Goal: Find specific page/section: Find specific page/section

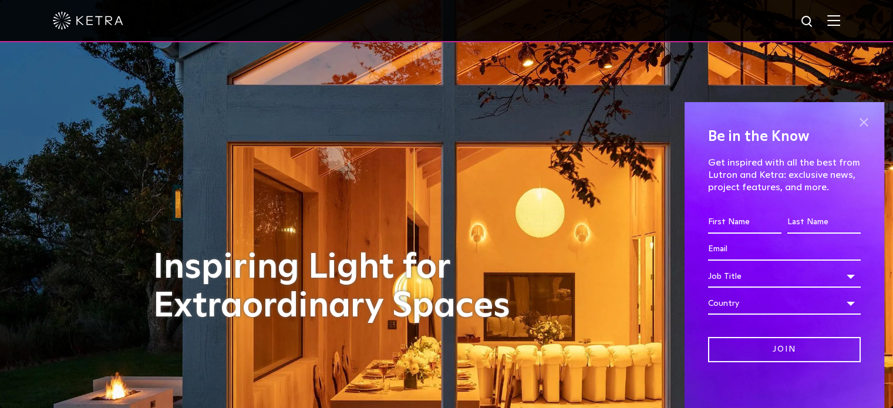
click at [858, 125] on span at bounding box center [864, 123] width 18 height 18
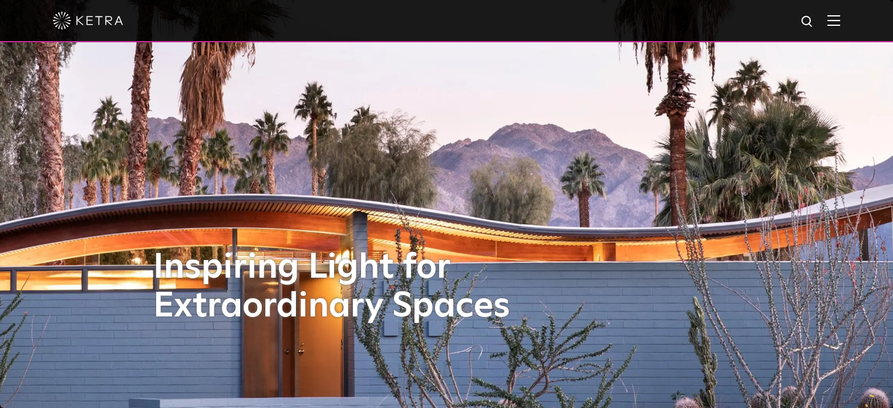
click at [840, 18] on img at bounding box center [834, 20] width 13 height 11
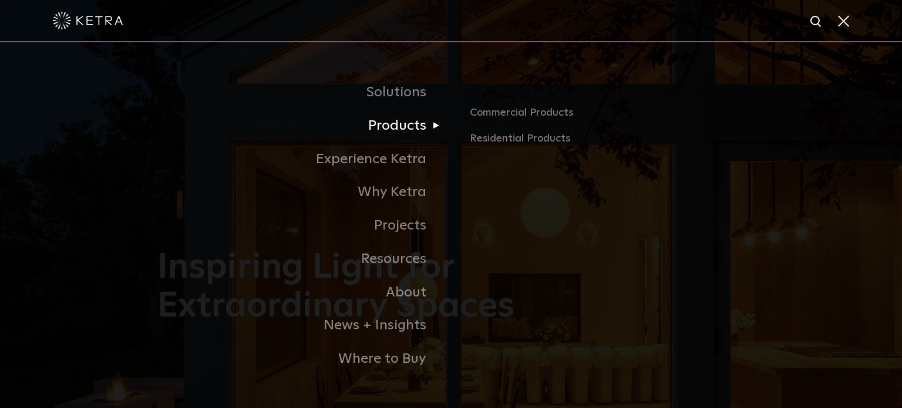
click at [396, 130] on link "Products" at bounding box center [304, 125] width 294 height 33
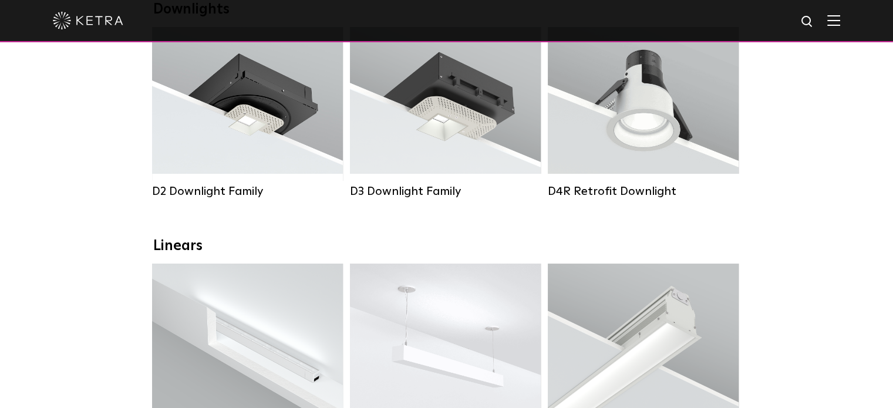
scroll to position [223, 0]
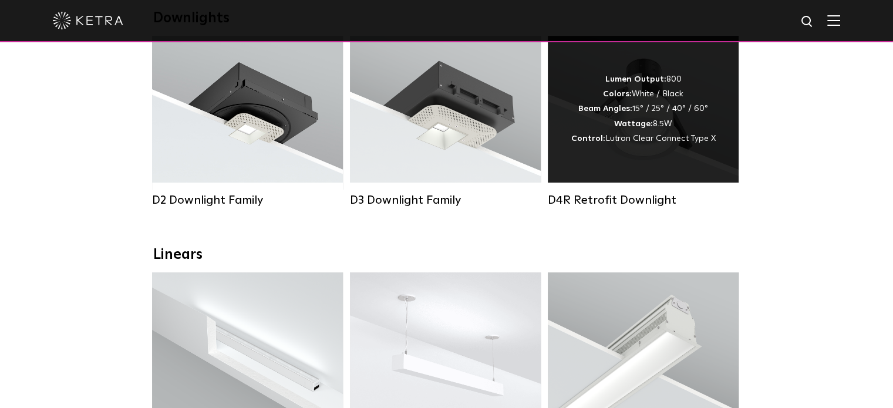
click at [680, 126] on div "Lumen Output: 800 Colors: White / Black Beam Angles: 15° / 25° / 40° / 60° Watt…" at bounding box center [643, 109] width 144 height 74
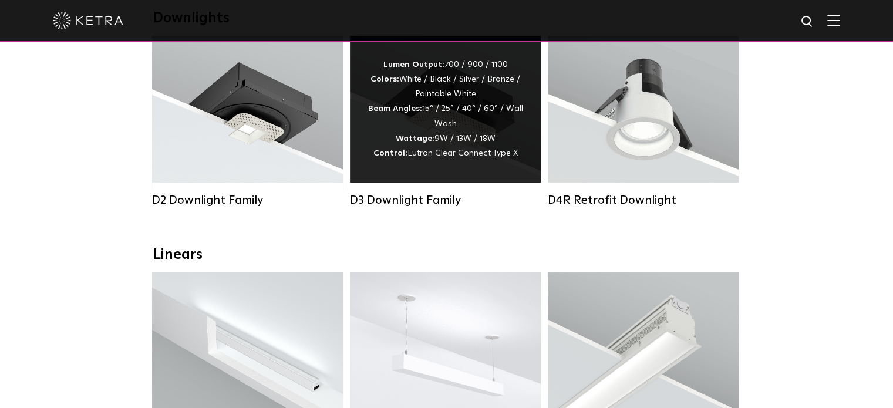
click at [468, 146] on div "Lumen Output: 700 / 900 / 1100 Colors: White / Black / Silver / Bronze / Painta…" at bounding box center [446, 109] width 156 height 103
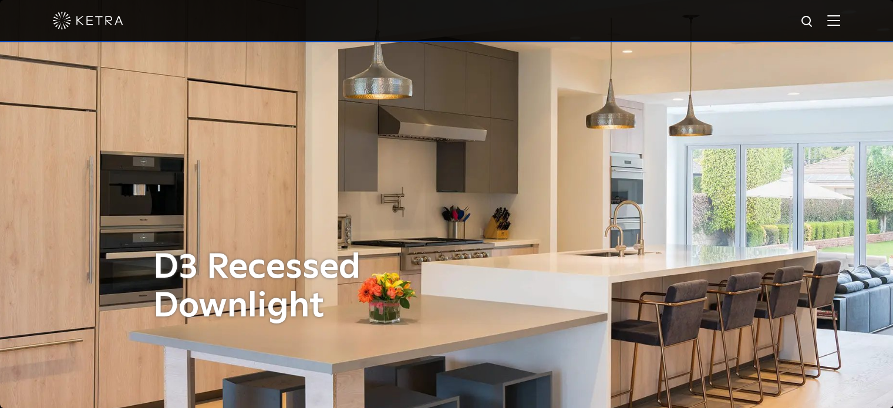
click at [840, 20] on img at bounding box center [834, 20] width 13 height 11
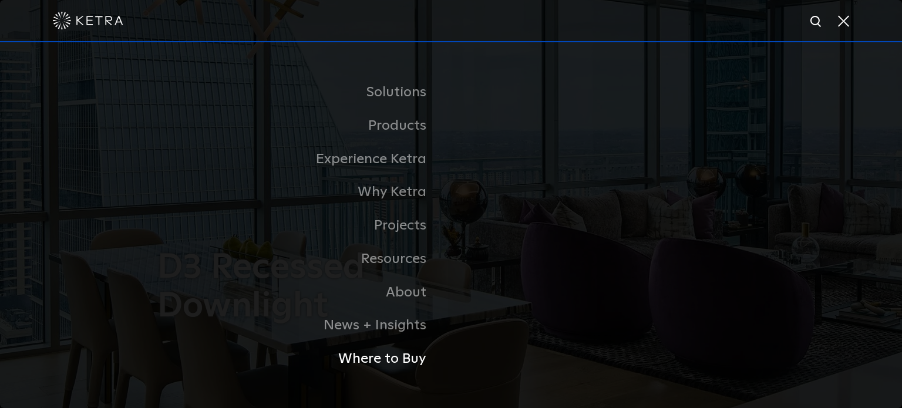
click at [362, 365] on link "Where to Buy" at bounding box center [304, 358] width 294 height 33
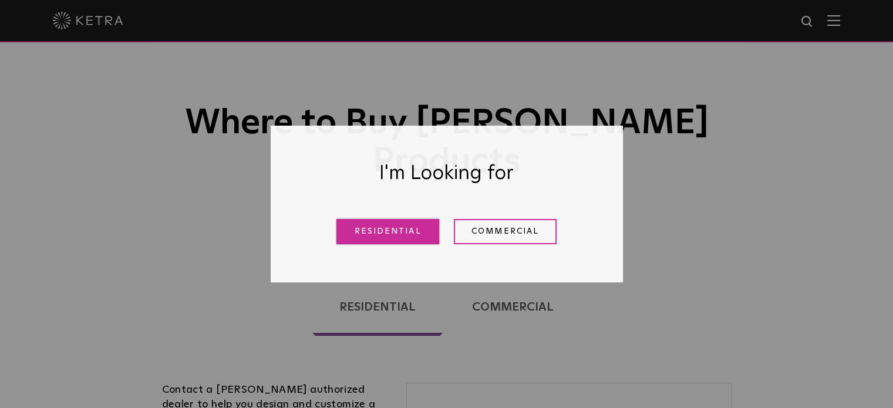
scroll to position [52, 0]
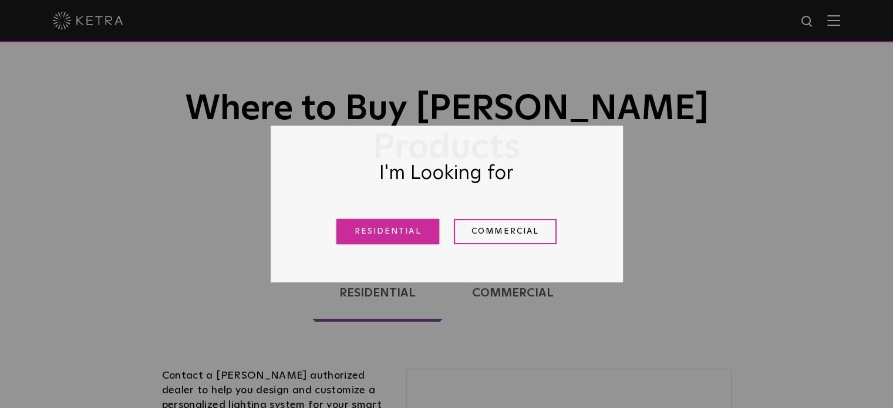
click at [355, 231] on link "Residential" at bounding box center [388, 231] width 103 height 25
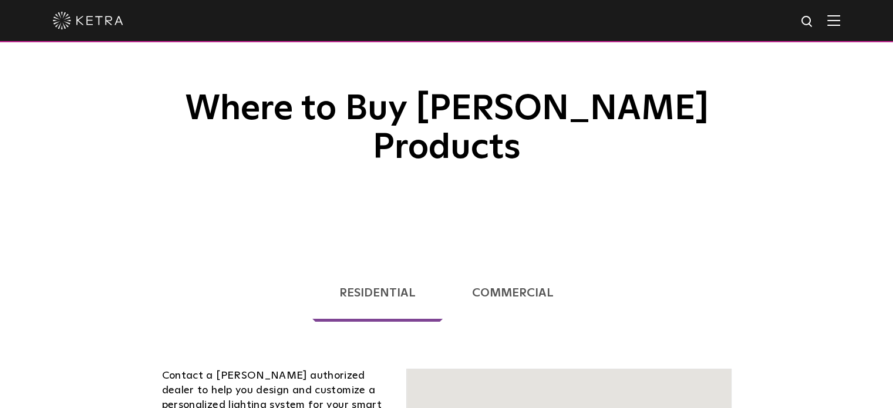
scroll to position [300, 0]
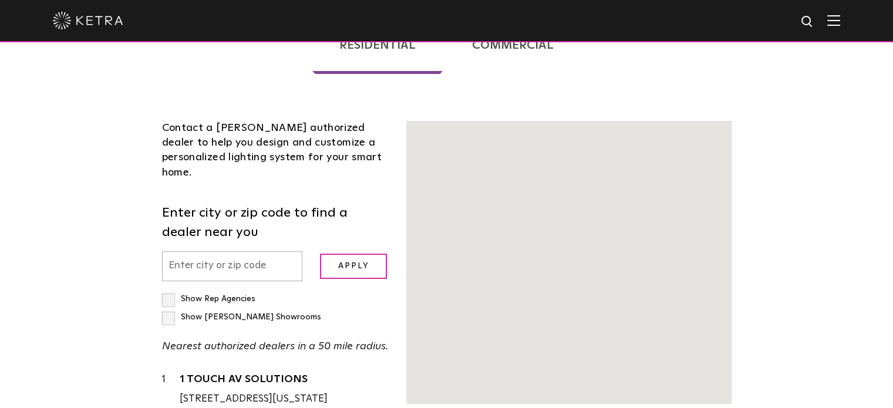
click at [249, 130] on div "Contact a [PERSON_NAME] authorized dealer to help you design and customize a pe…" at bounding box center [275, 370] width 245 height 498
click at [221, 133] on div "Contact a [PERSON_NAME] authorized dealer to help you design and customize a pe…" at bounding box center [275, 370] width 245 height 498
click at [195, 140] on div "Contact a [PERSON_NAME] authorized dealer to help you design and customize a pe…" at bounding box center [275, 370] width 245 height 498
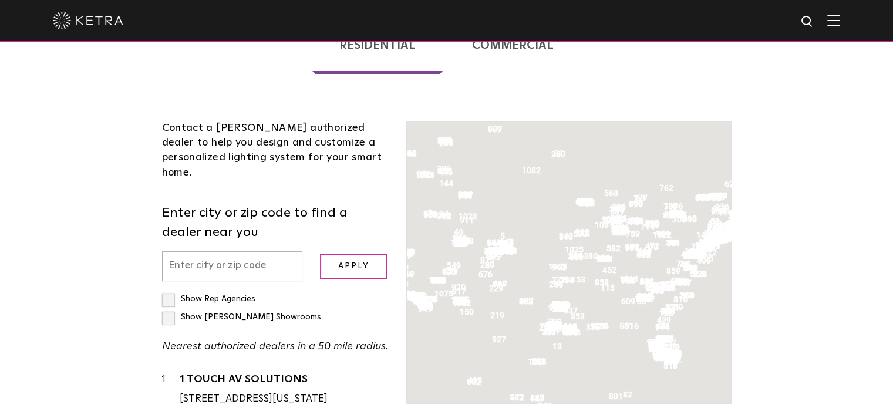
scroll to position [372, 0]
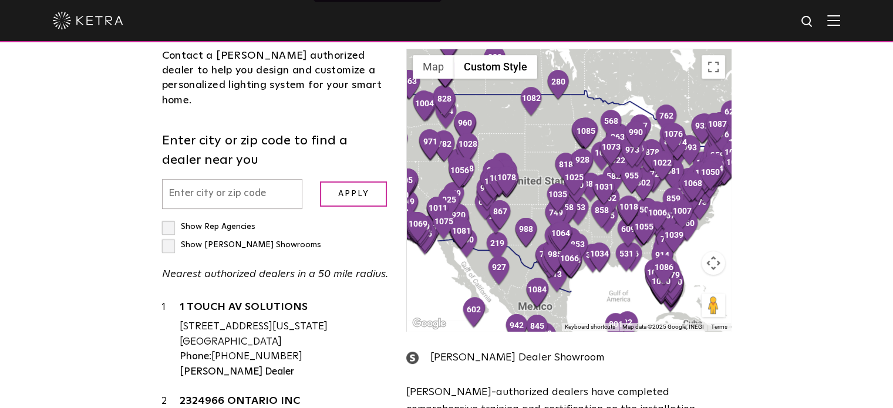
click at [267, 179] on input "text" at bounding box center [232, 194] width 141 height 30
type input "50125"
click at [320, 181] on input "Apply" at bounding box center [353, 193] width 67 height 25
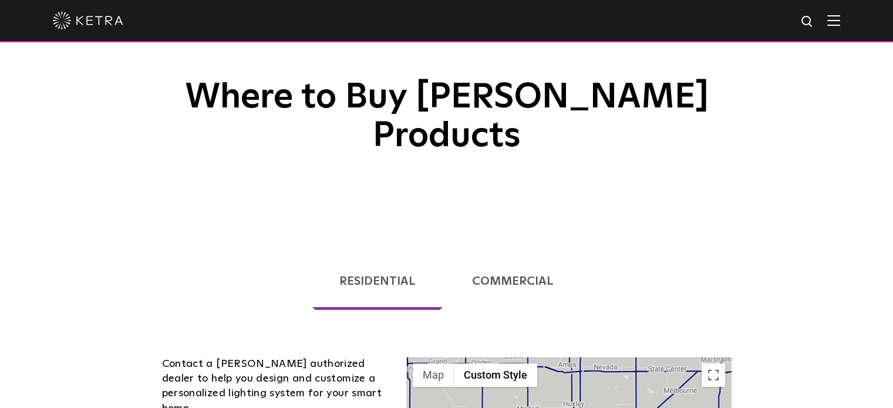
scroll to position [0, 0]
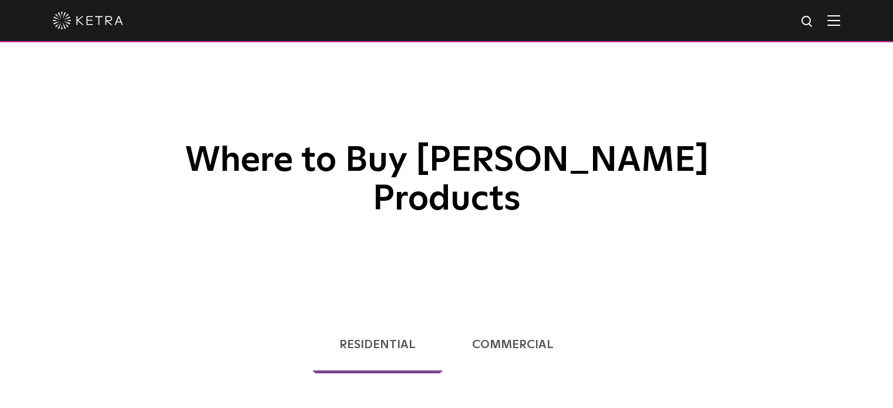
click at [509, 316] on link "Commercial" at bounding box center [513, 345] width 135 height 58
